Goal: Information Seeking & Learning: Find specific fact

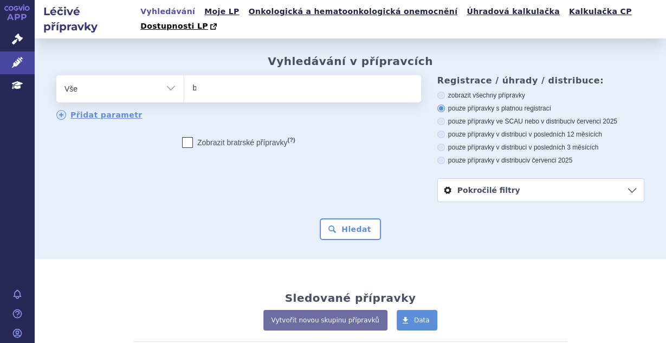
type input "be"
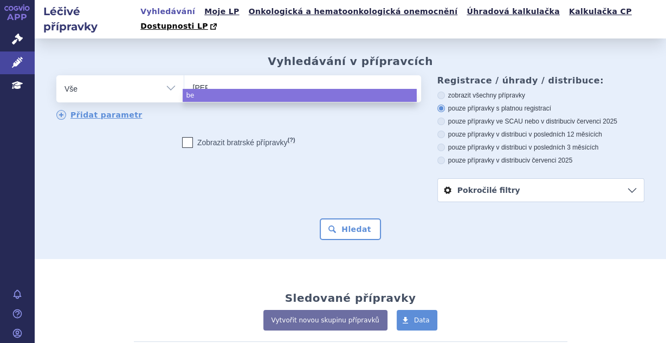
type input "beva"
type input "bevaci"
type input "bevacizu"
type input "bevacizum"
type input "bevacizumab"
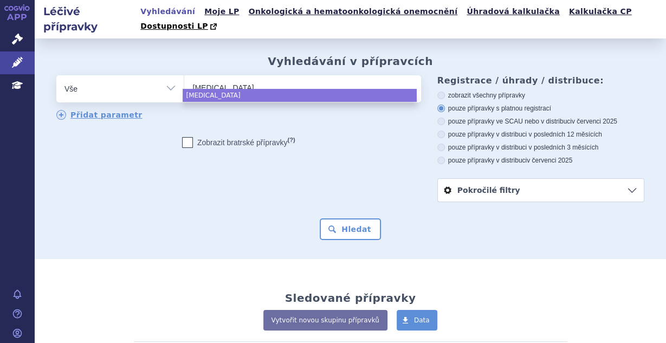
select select "bevacizumab"
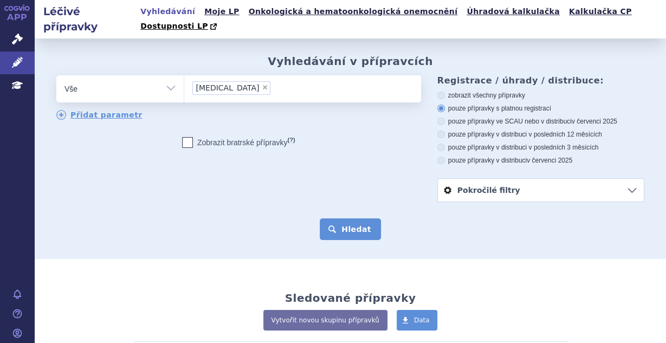
click at [332, 218] on button "Hledat" at bounding box center [350, 229] width 61 height 22
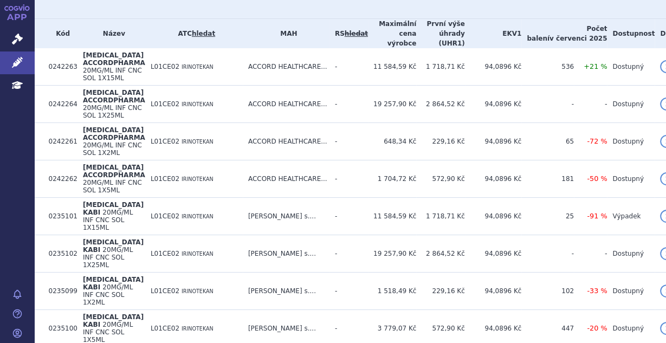
scroll to position [231, 0]
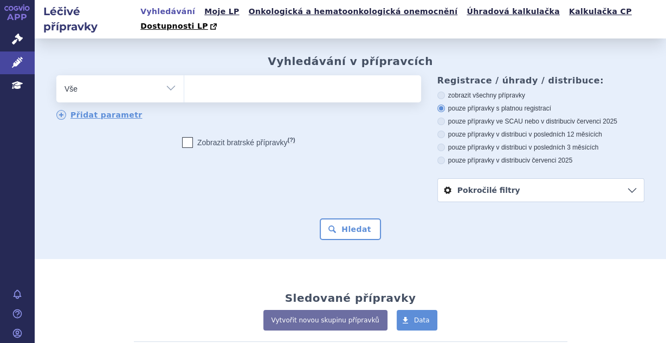
click at [223, 75] on ul at bounding box center [301, 86] width 234 height 23
click at [184, 75] on select at bounding box center [184, 88] width 1 height 27
type input "her"
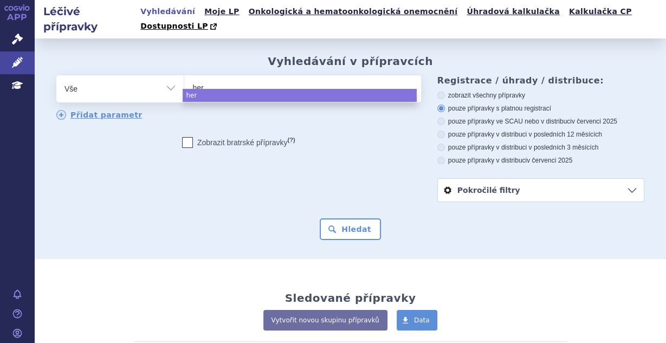
type input "herc"
type input "hercep"
type input "herceptin"
select select "herceptin"
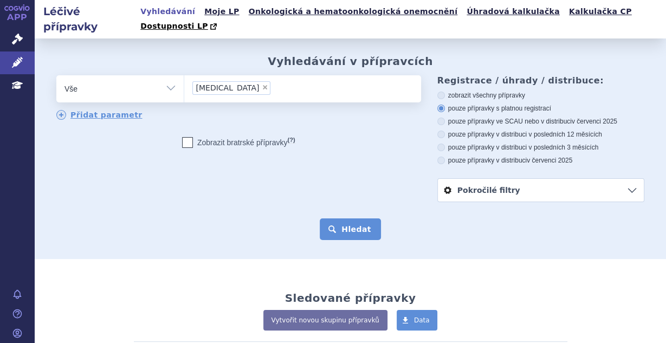
click at [345, 218] on button "Hledat" at bounding box center [350, 229] width 61 height 22
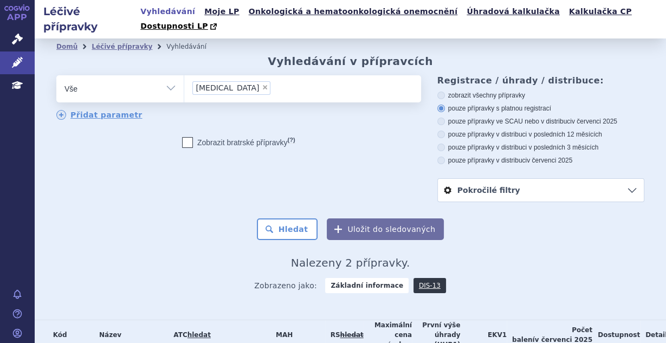
scroll to position [70, 0]
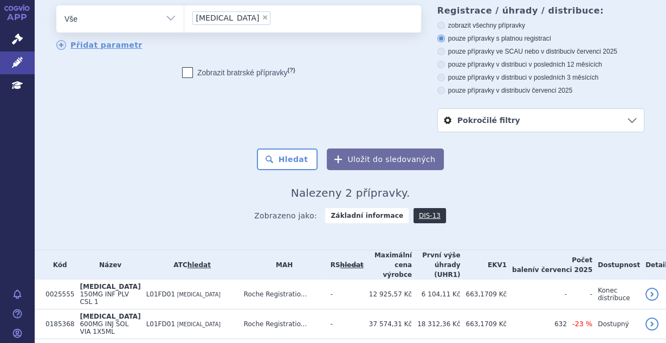
click at [262, 14] on span "×" at bounding box center [265, 17] width 7 height 7
click at [184, 5] on select "herceptin" at bounding box center [184, 18] width 1 height 27
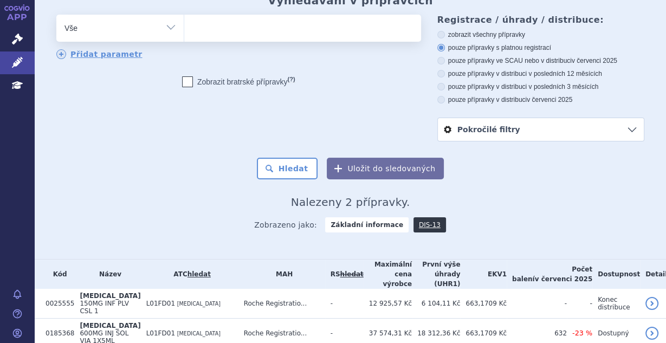
click at [235, 15] on ul at bounding box center [301, 26] width 234 height 23
click at [184, 14] on select "herceptin" at bounding box center [184, 27] width 1 height 27
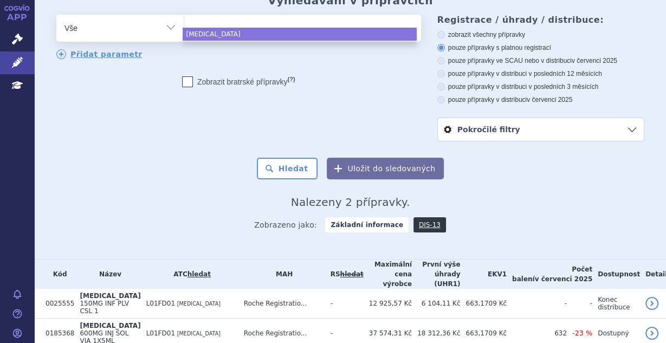
click at [201, 15] on ul at bounding box center [301, 26] width 234 height 23
click at [184, 15] on select "herceptin" at bounding box center [184, 27] width 1 height 27
select select "herceptin"
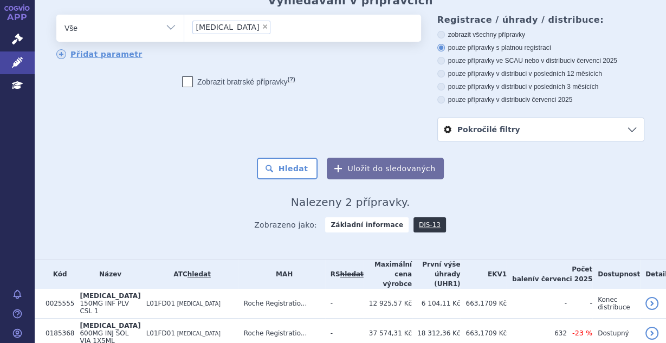
click at [262, 23] on span "×" at bounding box center [265, 26] width 7 height 7
click at [184, 14] on select "herceptin" at bounding box center [184, 27] width 1 height 27
click at [222, 18] on ul at bounding box center [301, 26] width 234 height 23
click at [184, 18] on select "herceptin" at bounding box center [184, 27] width 1 height 27
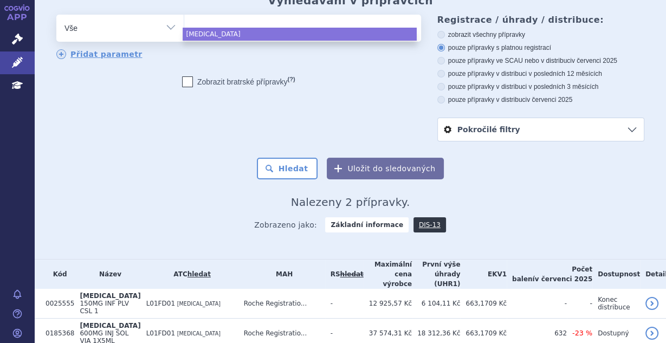
click at [198, 15] on ul at bounding box center [301, 26] width 234 height 23
click at [184, 14] on select "herceptin" at bounding box center [184, 27] width 1 height 27
select select "herceptin"
type input "ava"
type input "avas"
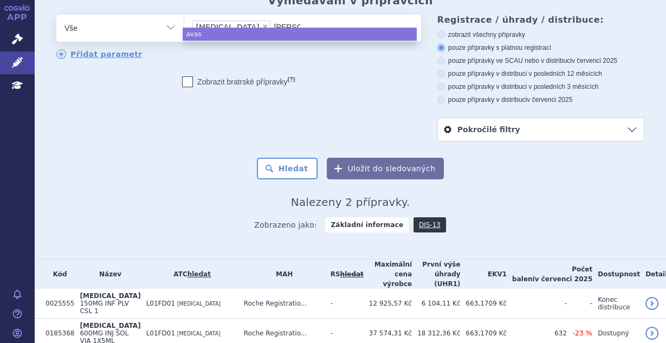
type input "avastin"
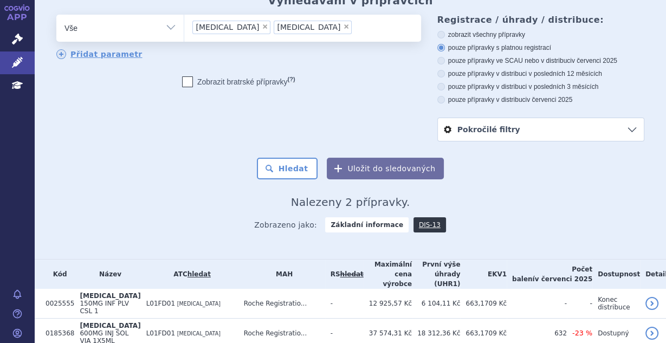
click at [228, 21] on li "× herceptin" at bounding box center [231, 28] width 78 height 14
click at [184, 14] on select "herceptin avastin" at bounding box center [184, 27] width 1 height 27
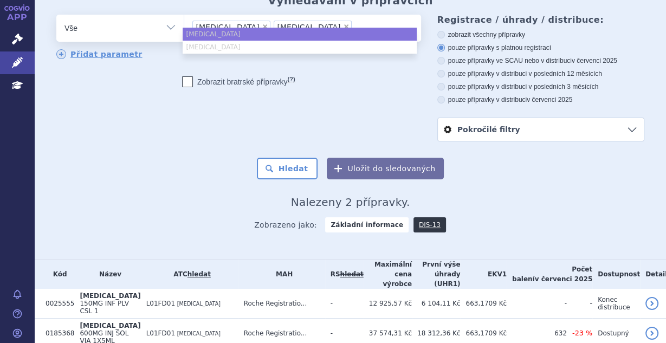
click at [262, 23] on span "×" at bounding box center [265, 26] width 7 height 7
click at [184, 14] on select "herceptin avastin" at bounding box center [184, 27] width 1 height 27
select select "avastin"
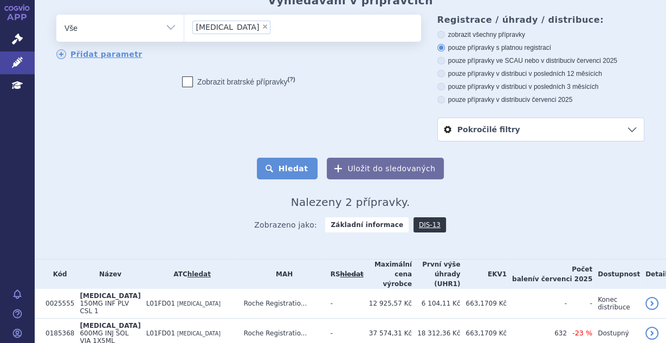
click at [290, 158] on button "Hledat" at bounding box center [287, 169] width 61 height 22
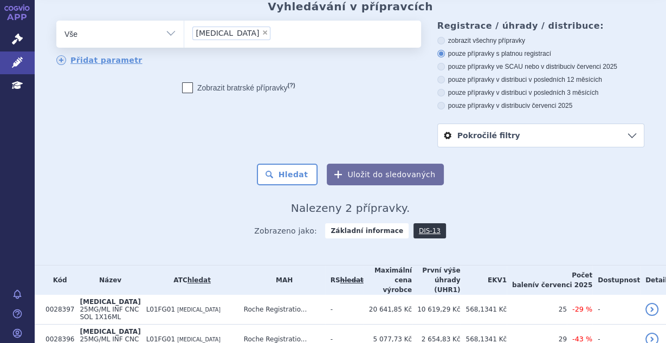
scroll to position [41, 0]
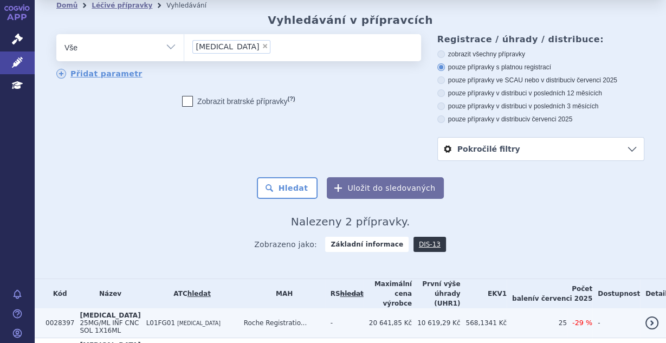
click at [250, 308] on td "Roche Registratio..." at bounding box center [281, 323] width 87 height 30
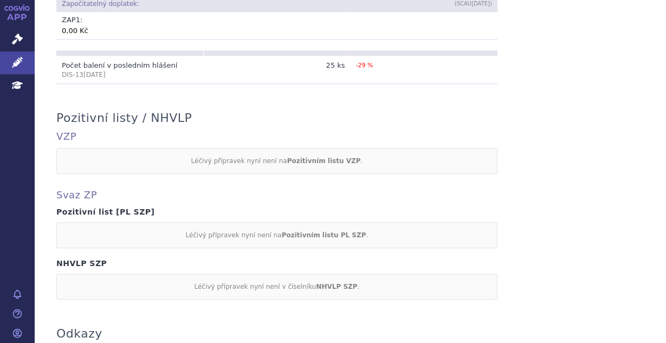
scroll to position [896, 0]
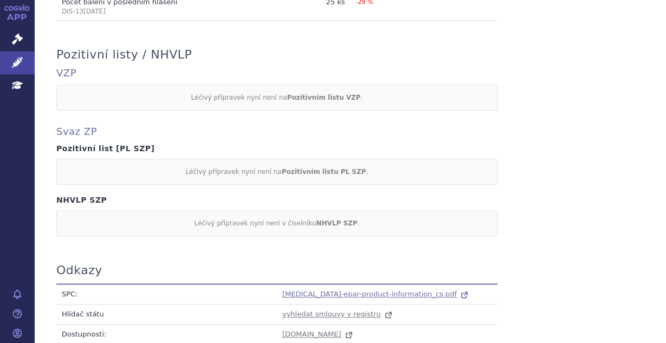
click at [304, 290] on span "[MEDICAL_DATA]-epar-product-information_cs.pdf" at bounding box center [369, 294] width 174 height 8
